Goal: Information Seeking & Learning: Understand process/instructions

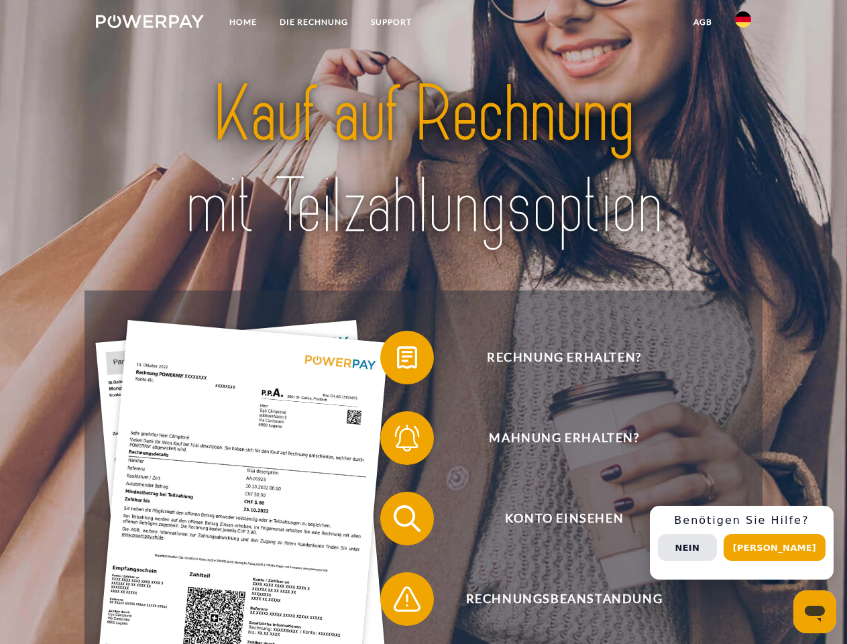
click at [150, 23] on img at bounding box center [150, 21] width 108 height 13
click at [743, 23] on img at bounding box center [743, 19] width 16 height 16
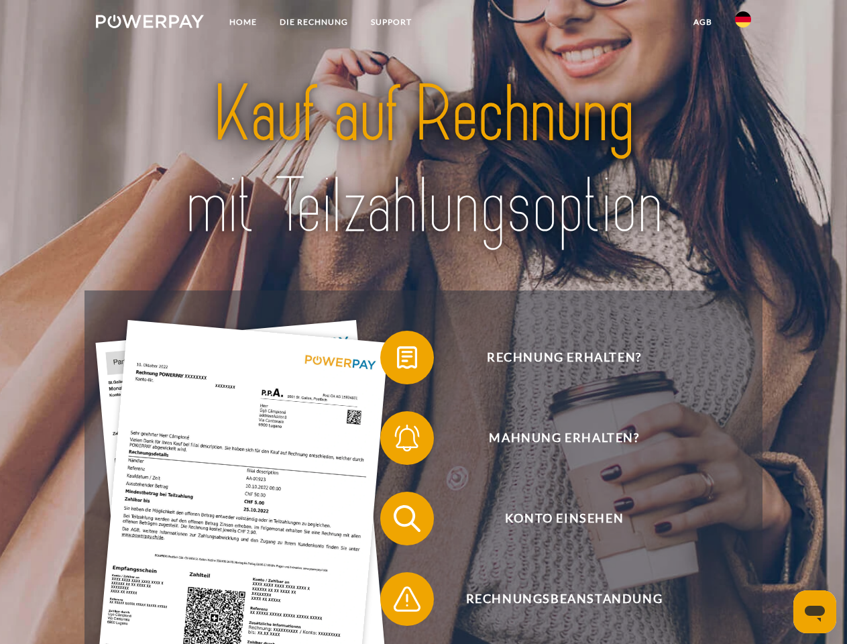
click at [702, 22] on link "agb" at bounding box center [703, 22] width 42 height 24
click at [397, 360] on span at bounding box center [386, 357] width 67 height 67
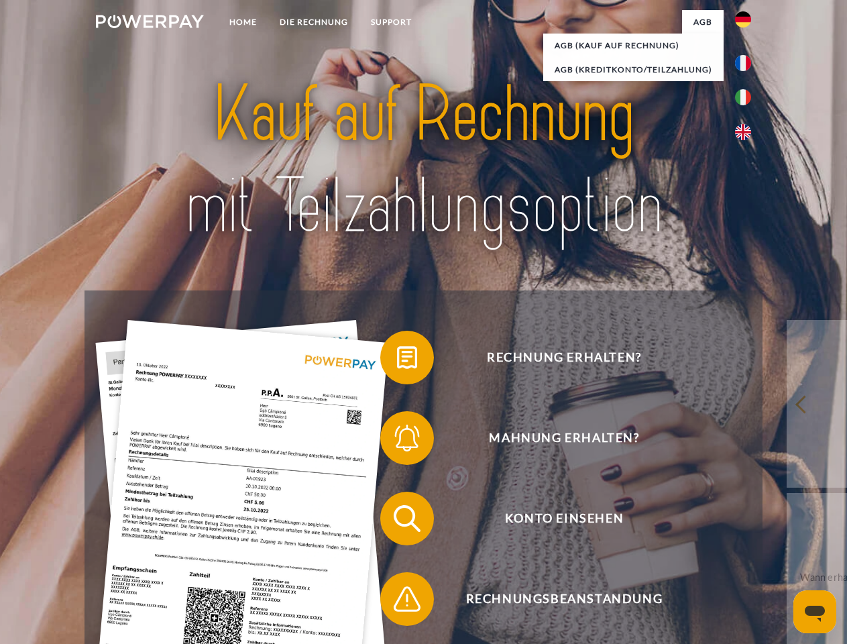
click at [397, 440] on div "Rechnung erhalten? Mahnung erhalten? Konto einsehen" at bounding box center [422, 558] width 677 height 536
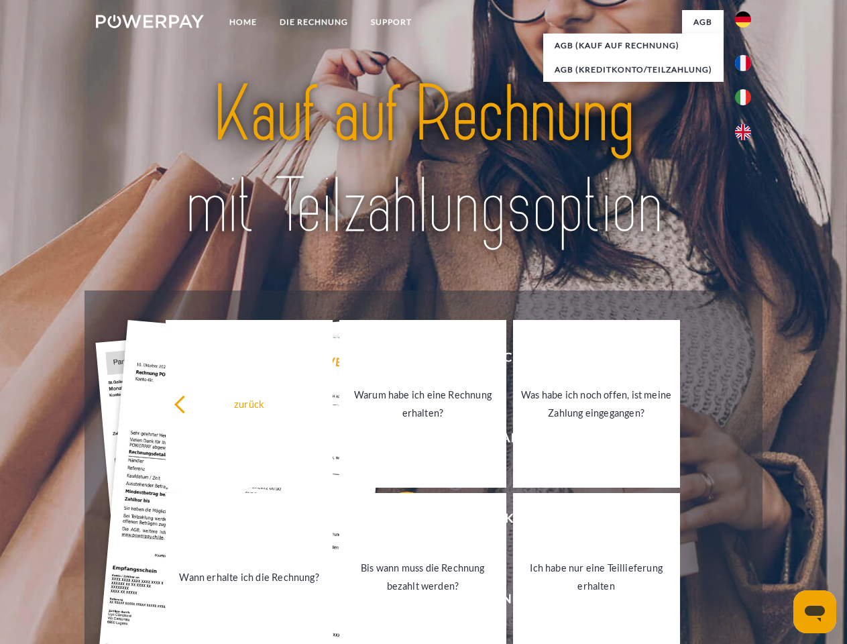
click at [397, 521] on link "Bis wann muss die Rechnung bezahlt werden?" at bounding box center [422, 577] width 167 height 168
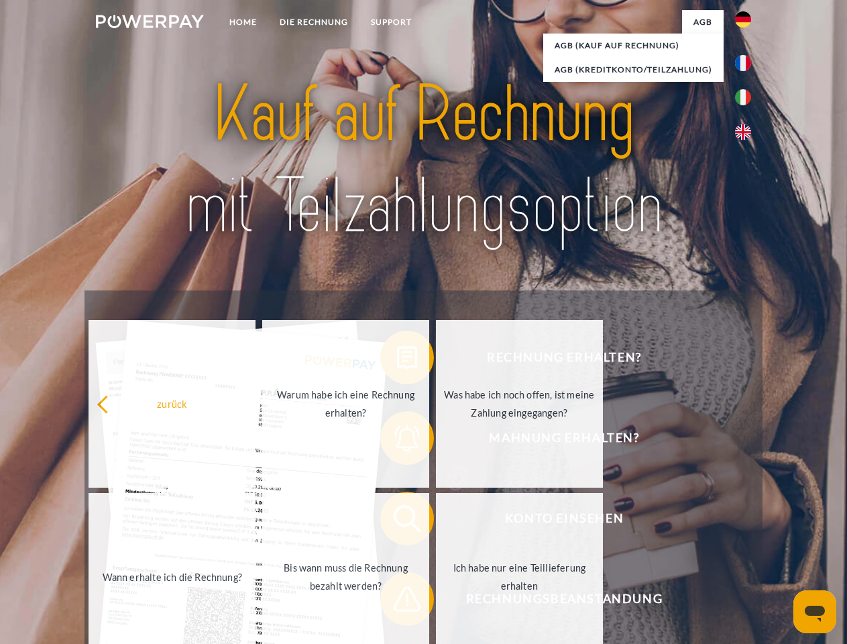
click at [397, 601] on span at bounding box center [386, 598] width 67 height 67
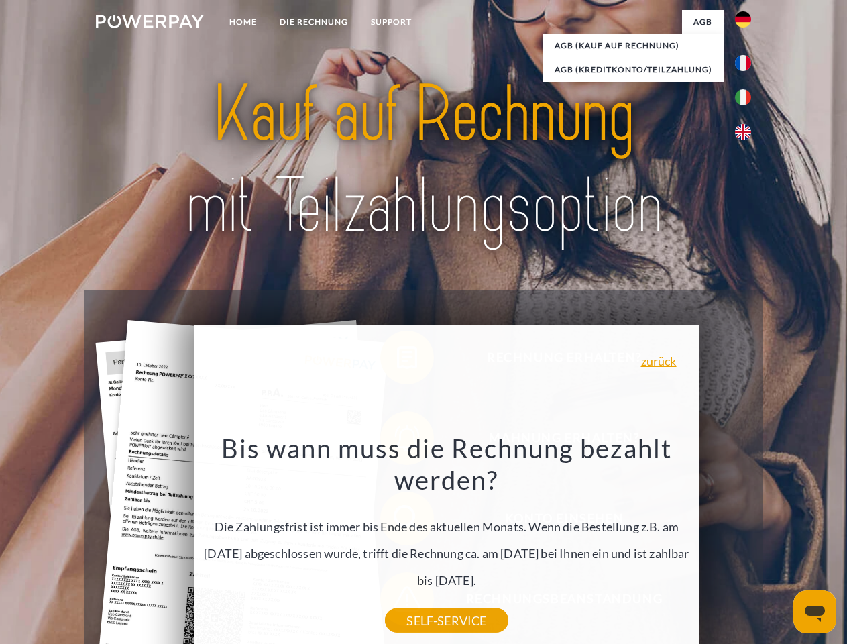
click at [746, 542] on div "Rechnung erhalten? Mahnung erhalten? Konto einsehen" at bounding box center [422, 558] width 677 height 536
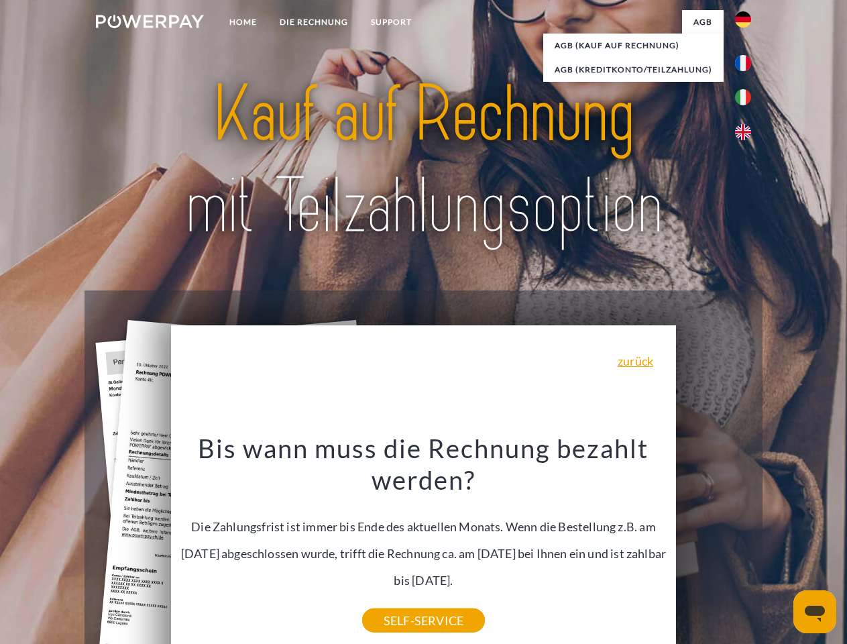
click at [713, 545] on span "Konto einsehen" at bounding box center [564, 518] width 329 height 54
click at [779, 547] on header "Home DIE RECHNUNG SUPPORT" at bounding box center [423, 463] width 847 height 926
